Goal: Information Seeking & Learning: Understand process/instructions

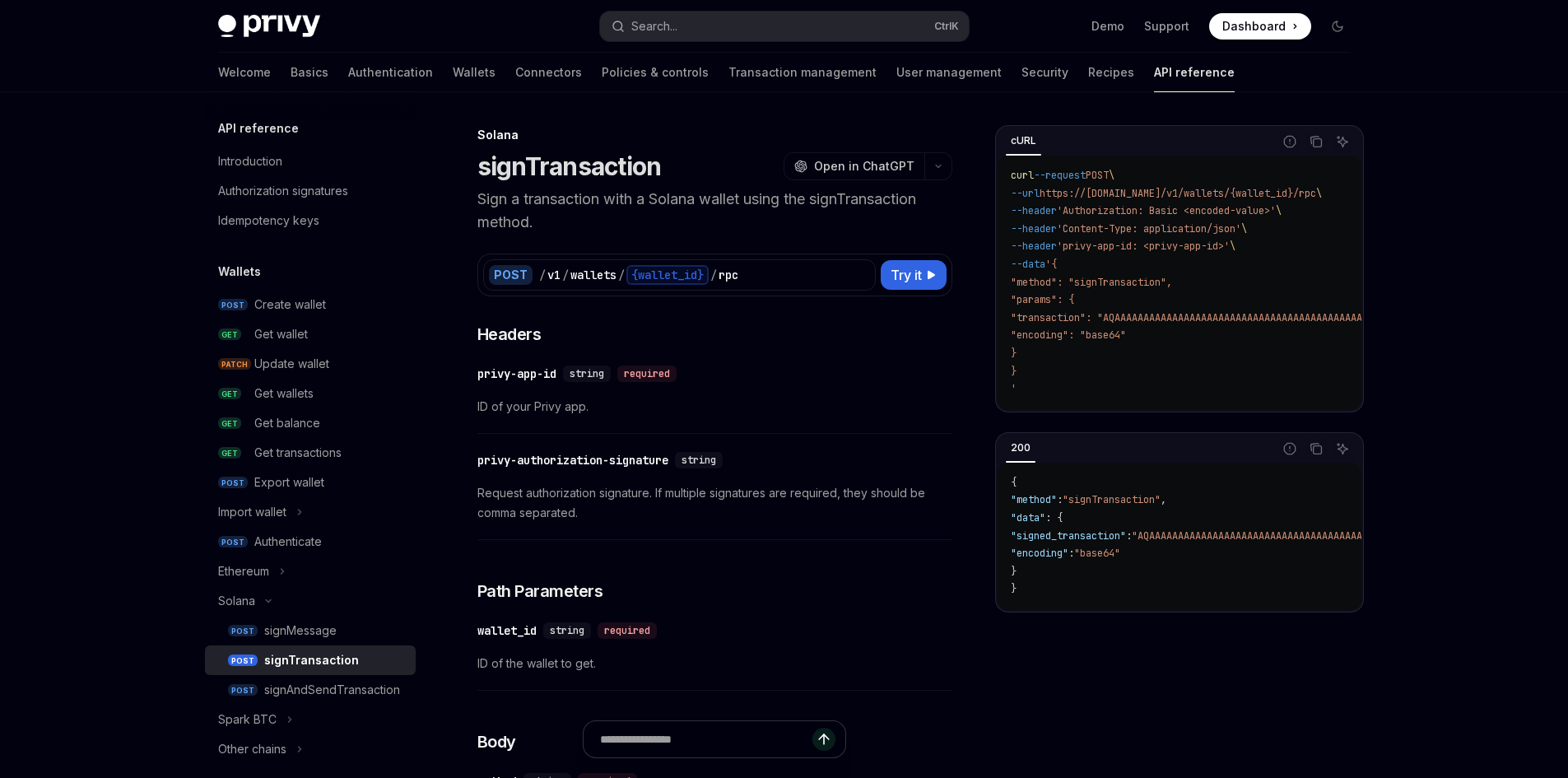
click at [837, 493] on span "Request authorization signature. If multiple signatures are required, they shou…" at bounding box center [715, 502] width 475 height 39
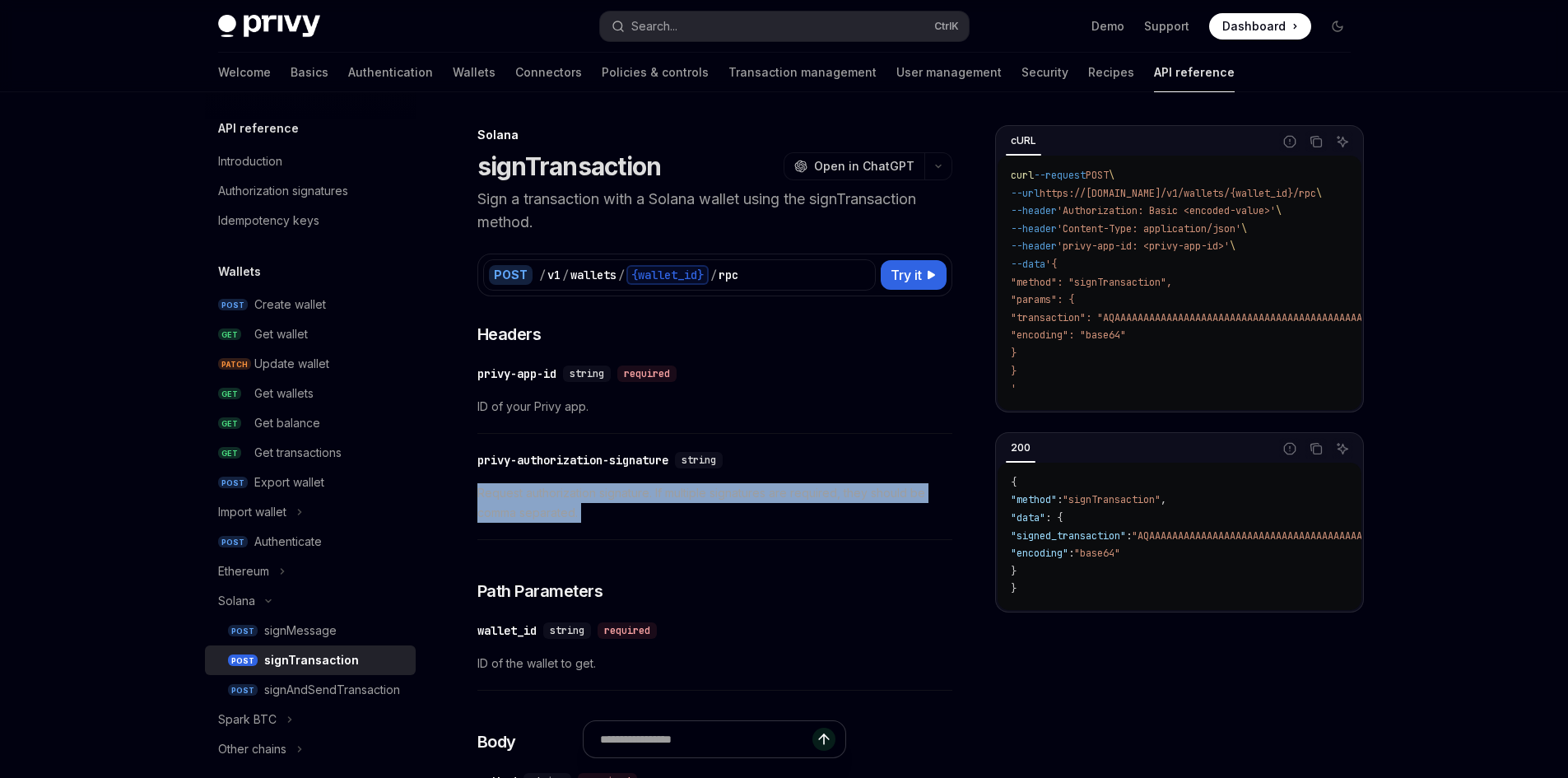
click at [837, 493] on span "Request authorization signature. If multiple signatures are required, they shou…" at bounding box center [715, 502] width 475 height 39
click at [808, 516] on span "Request authorization signature. If multiple signatures are required, they shou…" at bounding box center [715, 502] width 475 height 39
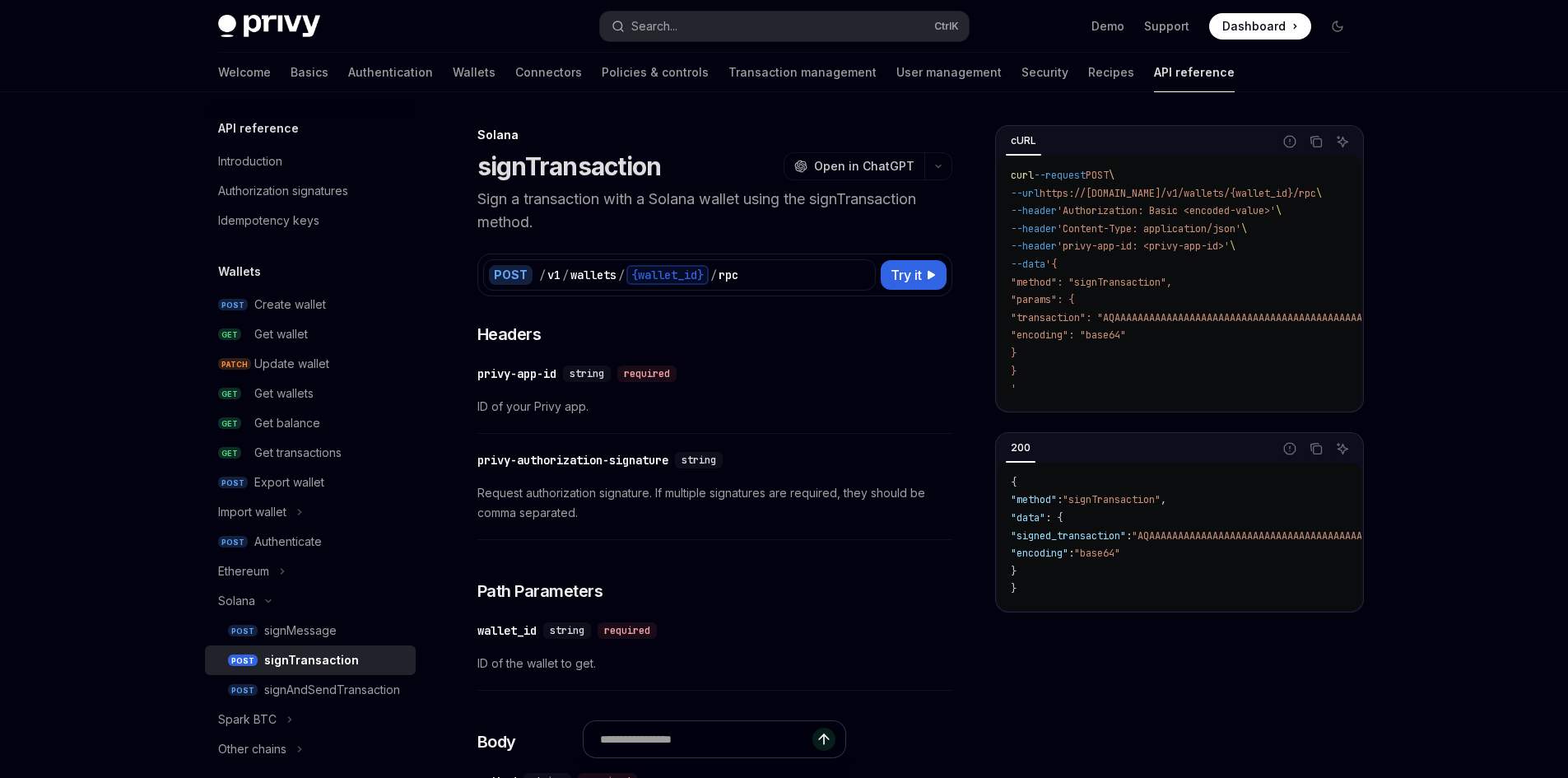
click at [613, 484] on span "Request authorization signature. If multiple signatures are required, they shou…" at bounding box center [715, 502] width 475 height 39
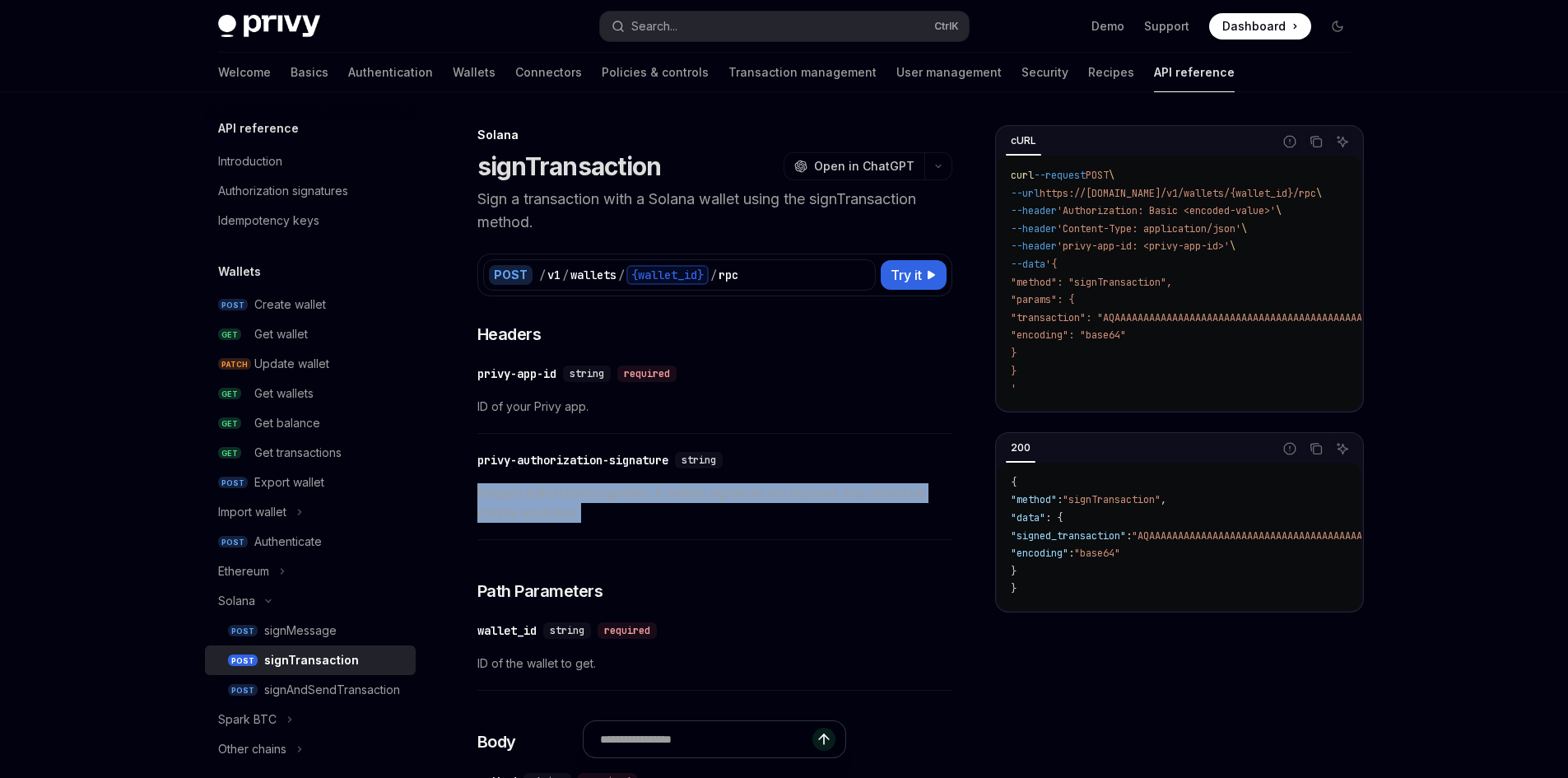
click at [613, 484] on span "Request authorization signature. If multiple signatures are required, they shou…" at bounding box center [715, 502] width 475 height 39
click at [619, 513] on span "Request authorization signature. If multiple signatures are required, they shou…" at bounding box center [715, 502] width 475 height 39
